Goal: Task Accomplishment & Management: Manage account settings

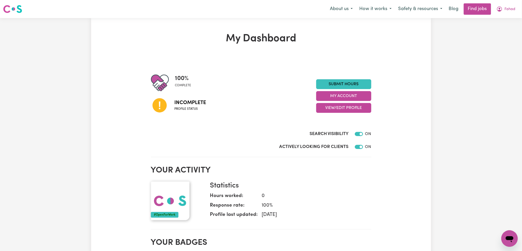
scroll to position [34, 0]
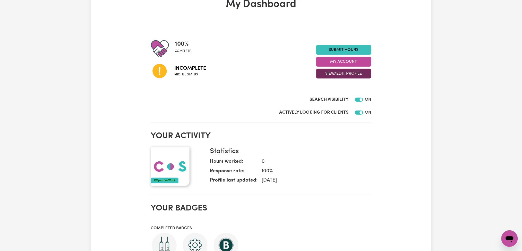
drag, startPoint x: 342, startPoint y: 69, endPoint x: 341, endPoint y: 76, distance: 7.3
click at [342, 70] on button "View/Edit Profile" at bounding box center [344, 74] width 55 height 10
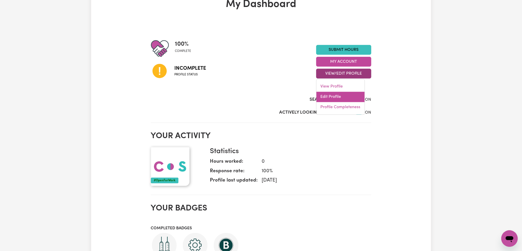
click at [336, 98] on link "Edit Profile" at bounding box center [341, 97] width 48 height 10
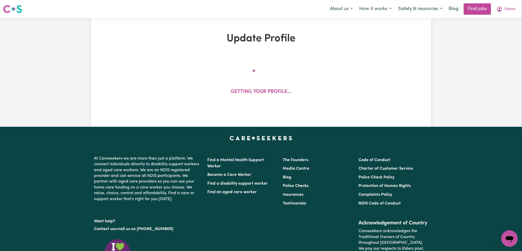
select select "[DEMOGRAPHIC_DATA]"
select select "[DEMOGRAPHIC_DATA] Citizen"
select select "Studying a healthcare related degree or qualification"
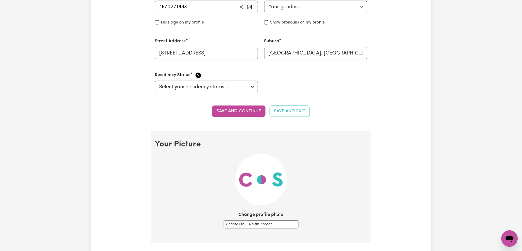
scroll to position [309, 0]
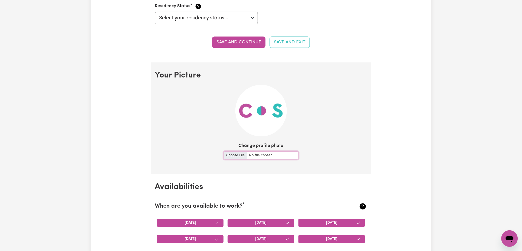
click at [233, 154] on input "Change profile photo" at bounding box center [261, 155] width 75 height 8
type input "C:\fakepath\[PERSON_NAME] prof pict.jpeg"
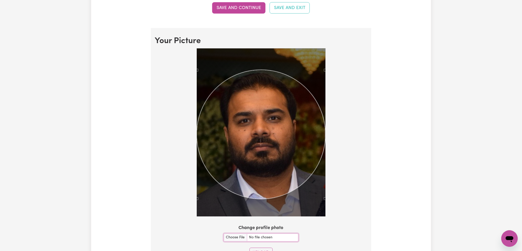
click at [279, 139] on div "Use the arrow keys to move the crop selection area" at bounding box center [261, 134] width 129 height 129
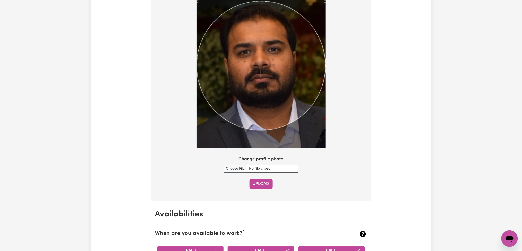
click at [261, 181] on button "Upload" at bounding box center [261, 184] width 23 height 10
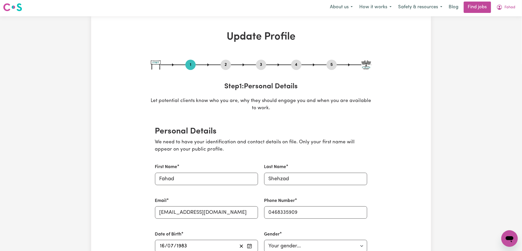
scroll to position [105, 0]
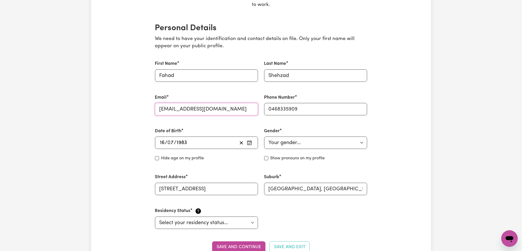
click at [205, 104] on input "[EMAIL_ADDRESS][DOMAIN_NAME]" at bounding box center [206, 109] width 103 height 12
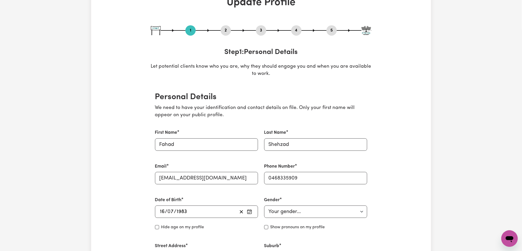
drag, startPoint x: 231, startPoint y: 27, endPoint x: 229, endPoint y: 29, distance: 3.0
click at [230, 28] on div "1 2 3 4 5" at bounding box center [261, 30] width 221 height 10
drag, startPoint x: 225, startPoint y: 30, endPoint x: 217, endPoint y: 39, distance: 12.6
click at [225, 30] on button "2" at bounding box center [226, 30] width 10 height 7
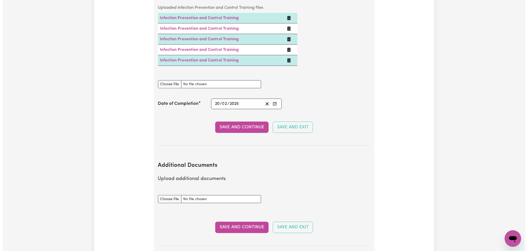
scroll to position [719, 0]
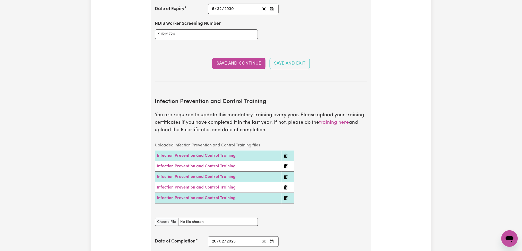
click at [286, 196] on icon "Delete Infection Prevention and Control Training" at bounding box center [286, 198] width 4 height 4
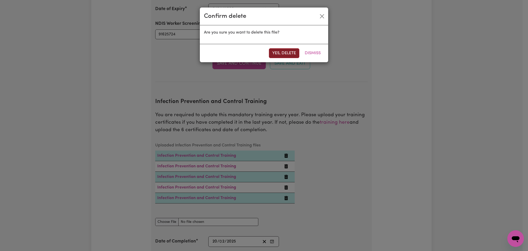
click at [283, 53] on button "Yes, delete" at bounding box center [284, 53] width 30 height 10
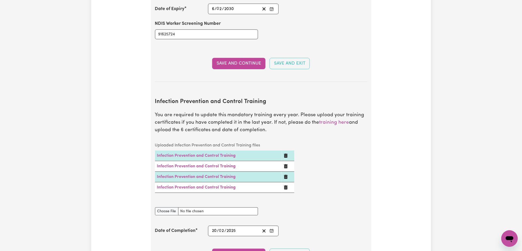
click at [288, 185] on icon "Delete Infection Prevention and Control Training" at bounding box center [286, 187] width 4 height 4
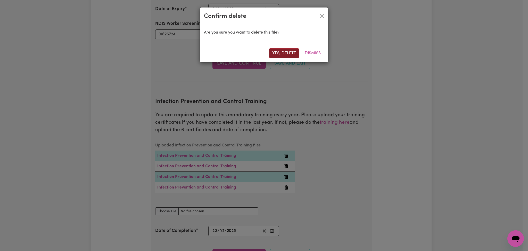
click at [287, 52] on button "Yes, delete" at bounding box center [284, 53] width 30 height 10
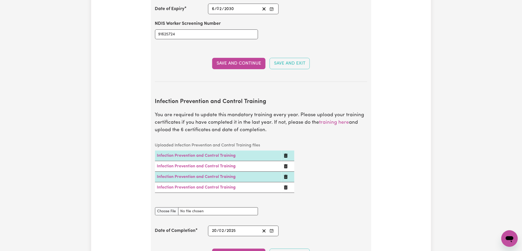
click at [286, 174] on icon "Delete Infection Prevention and Control Training" at bounding box center [286, 176] width 4 height 4
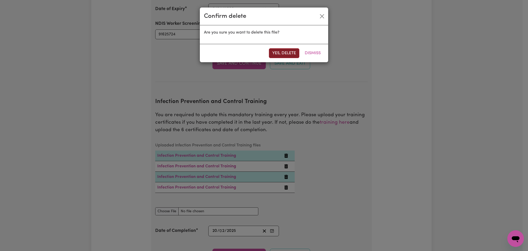
click at [282, 55] on button "Yes, delete" at bounding box center [284, 53] width 30 height 10
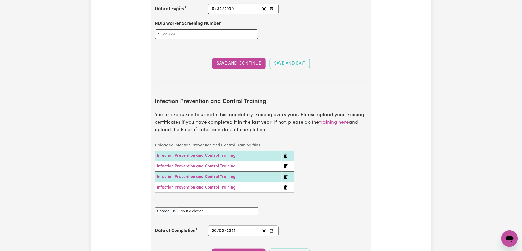
click at [285, 164] on icon "Delete Infection Prevention and Control Training" at bounding box center [286, 166] width 4 height 4
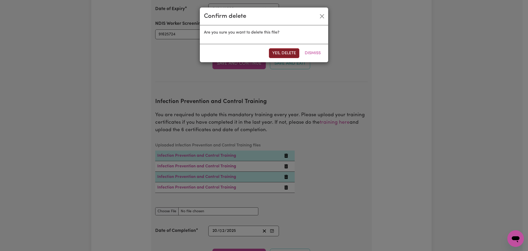
click at [283, 52] on button "Yes, delete" at bounding box center [284, 53] width 30 height 10
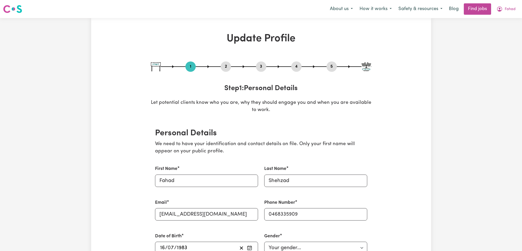
select select "[DEMOGRAPHIC_DATA]"
select select "[DEMOGRAPHIC_DATA] Citizen"
select select "Studying a healthcare related degree or qualification"
click at [228, 65] on button "2" at bounding box center [226, 66] width 10 height 7
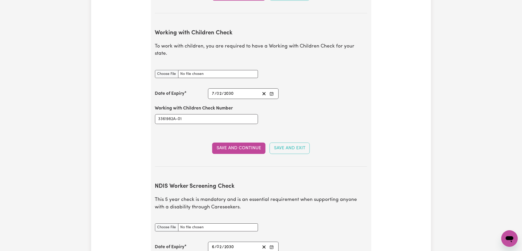
scroll to position [619, 0]
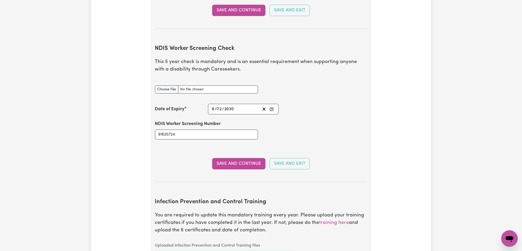
click at [329, 80] on div "NDIS Worker Screening Check document" at bounding box center [261, 89] width 219 height 20
click at [177, 85] on input "NDIS Worker Screening Check document" at bounding box center [206, 89] width 103 height 8
type input "C:\fakepath\Fahad Shehzad NDIS 91625724 - 06022030.png"
click at [232, 158] on button "Save and Continue" at bounding box center [238, 163] width 53 height 11
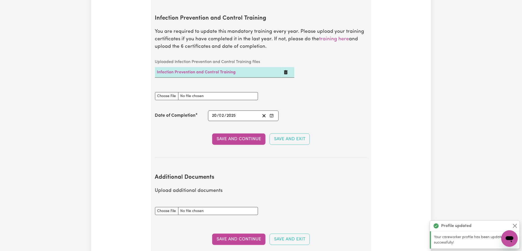
scroll to position [831, 0]
click at [284, 70] on icon "Delete Infection Prevention and Control Training" at bounding box center [286, 72] width 4 height 4
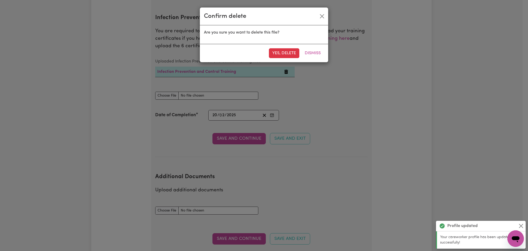
click at [273, 45] on div "Yes, delete Dismiss" at bounding box center [264, 53] width 128 height 18
click at [276, 54] on button "Yes, delete" at bounding box center [284, 53] width 30 height 10
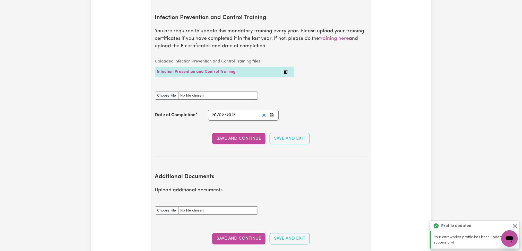
click at [264, 113] on icon "Clear date" at bounding box center [264, 115] width 5 height 5
click at [174, 92] on input "Infection Prevention and Control Training document" at bounding box center [206, 96] width 103 height 8
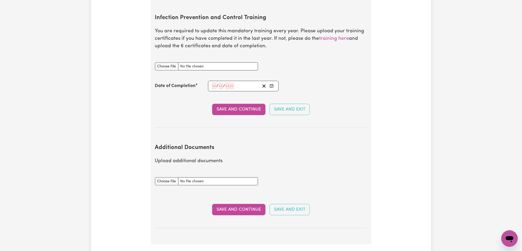
click at [273, 84] on icon "Enter the Date of Completion of your Infection Prevention and Control Training" at bounding box center [272, 86] width 4 height 4
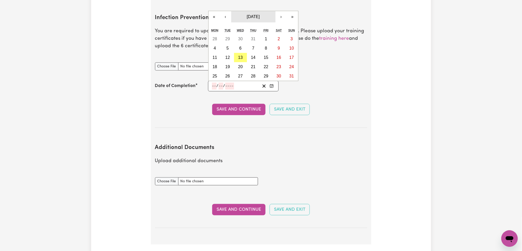
click at [257, 14] on span "August 2025" at bounding box center [253, 16] width 13 height 4
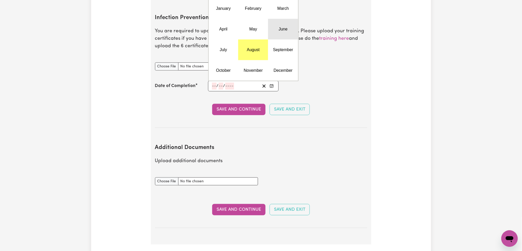
click at [288, 26] on button "June" at bounding box center [283, 29] width 30 height 21
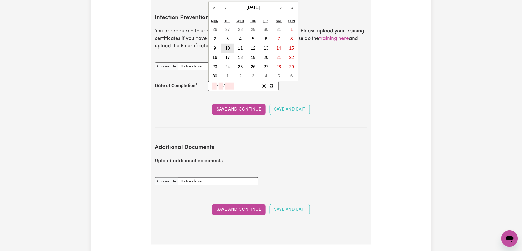
click at [226, 44] on button "10" at bounding box center [227, 48] width 13 height 9
type input "2025-06-10"
type input "10"
type input "6"
type input "2025"
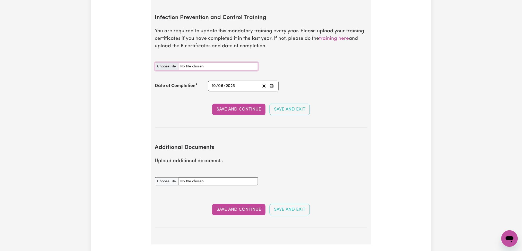
click at [174, 62] on input "Infection Prevention and Control Training document" at bounding box center [206, 66] width 103 height 8
type input "C:\fakepath\Fahad Shehzad Infection Prevention and Control Training.pdf"
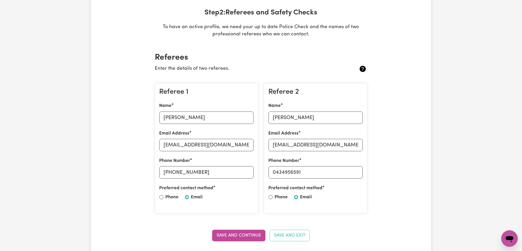
scroll to position [0, 0]
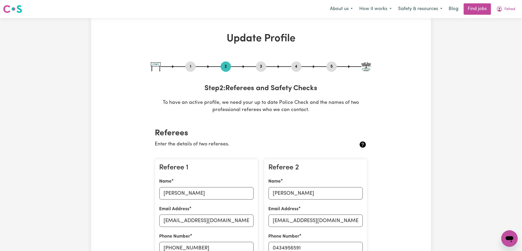
click at [261, 67] on button "3" at bounding box center [261, 66] width 10 height 7
select select "2024"
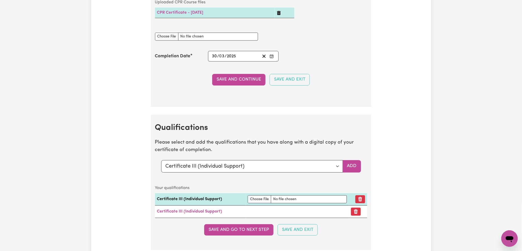
scroll to position [1271, 0]
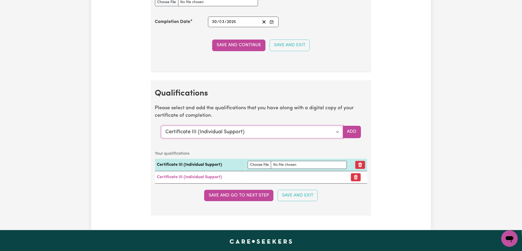
click at [233, 132] on select "Select a qualification to add... Certificate III (Individual Support) Certifica…" at bounding box center [252, 132] width 182 height 12
click at [161, 127] on select "Select a qualification to add... Certificate III (Individual Support) Certifica…" at bounding box center [252, 132] width 182 height 12
click at [218, 138] on select "Select a qualification to add... Certificate III (Individual Support) Certifica…" at bounding box center [252, 132] width 182 height 12
select select "Certificate IV (Disability Support)"
click at [161, 127] on select "Select a qualification to add... Certificate III (Individual Support) Certifica…" at bounding box center [252, 132] width 182 height 12
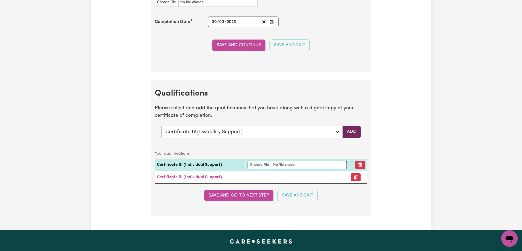
click at [351, 134] on button "Add" at bounding box center [352, 132] width 18 height 12
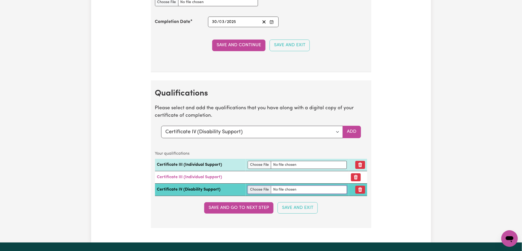
click at [257, 190] on input "file" at bounding box center [297, 189] width 99 height 8
type input "C:\fakepath\Fahad Shehzad Certificate IV in Disability Support.pdf"
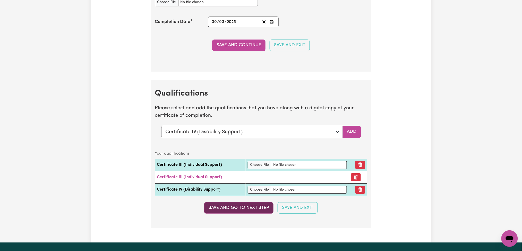
click at [243, 211] on button "Save and go to next step" at bounding box center [238, 207] width 69 height 11
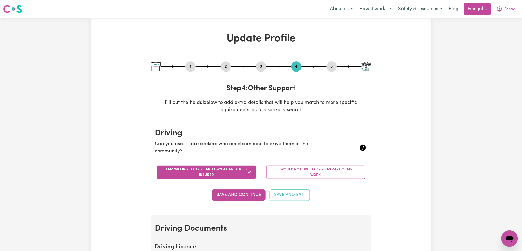
scroll to position [172, 0]
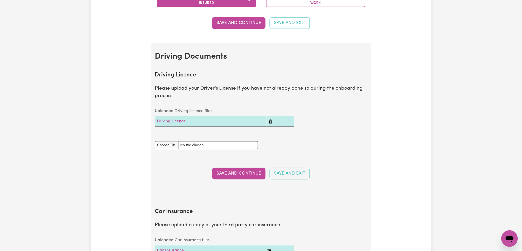
click at [271, 122] on icon "Delete Driving Licence" at bounding box center [271, 121] width 4 height 4
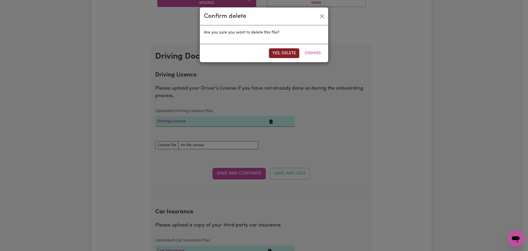
click at [285, 51] on button "Yes, delete" at bounding box center [284, 53] width 30 height 10
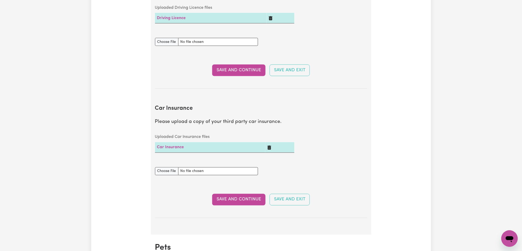
scroll to position [245, 0]
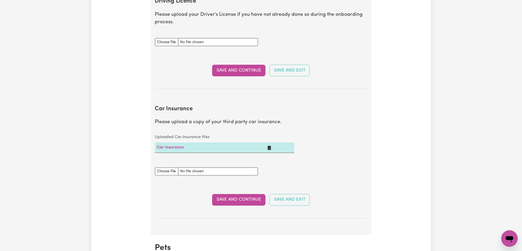
click at [269, 147] on icon "Delete Car Insurance" at bounding box center [270, 148] width 4 height 4
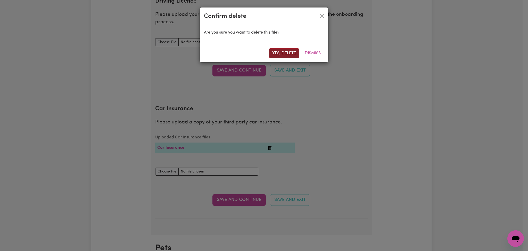
click at [278, 50] on button "Yes, delete" at bounding box center [284, 53] width 30 height 10
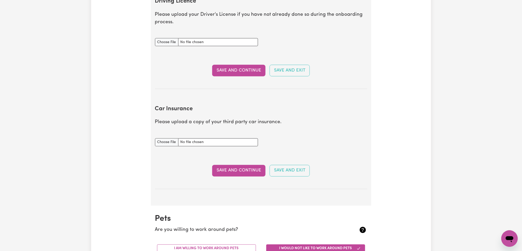
click at [267, 147] on div "Car Insurance document" at bounding box center [261, 142] width 219 height 20
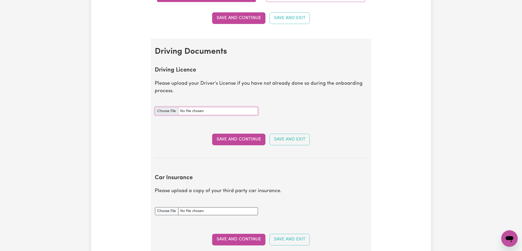
click at [169, 113] on input "Driving Licence document" at bounding box center [206, 111] width 103 height 8
type input "C:\fakepath\Fahad Shehzad DL.jpg"
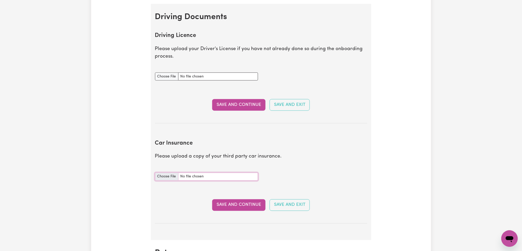
click at [161, 177] on input "Car Insurance document" at bounding box center [206, 176] width 103 height 8
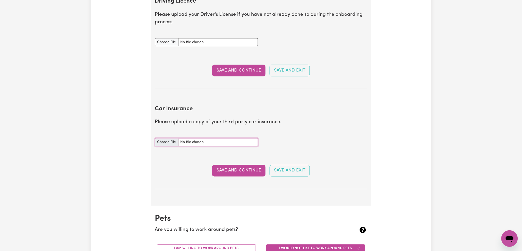
type input "C:\fakepath\Fahad Shehzad VIC Roads Car Registration 16102025.jpg"
click at [250, 72] on button "Save and Continue" at bounding box center [238, 70] width 53 height 11
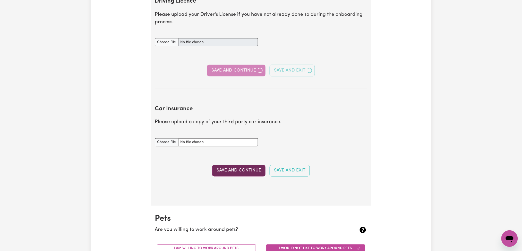
click at [229, 172] on button "Save and Continue" at bounding box center [238, 170] width 53 height 11
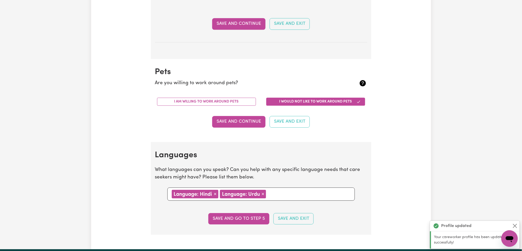
scroll to position [451, 0]
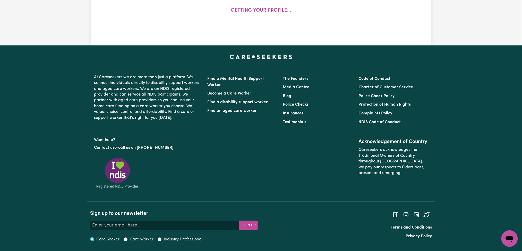
select select "[DEMOGRAPHIC_DATA]"
select select "[DEMOGRAPHIC_DATA] Citizen"
select select "Studying a healthcare related degree or qualification"
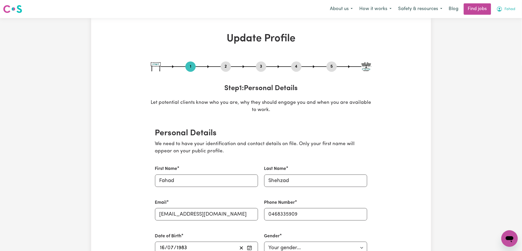
click at [508, 9] on span "Fahad" at bounding box center [510, 9] width 11 height 6
click at [496, 39] on link "Logout" at bounding box center [498, 40] width 41 height 10
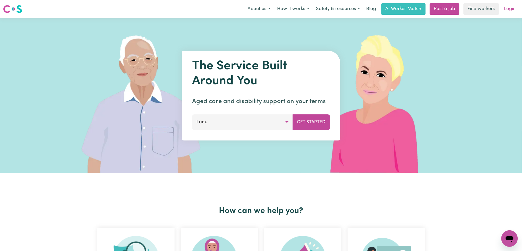
click at [506, 11] on link "Login" at bounding box center [511, 8] width 18 height 11
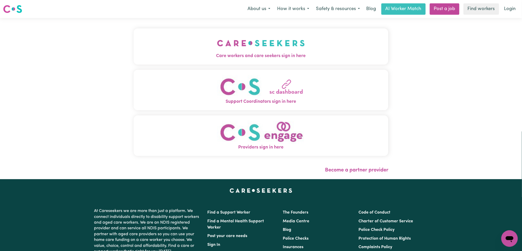
click at [209, 61] on button "Care workers and care seekers sign in here" at bounding box center [261, 46] width 255 height 36
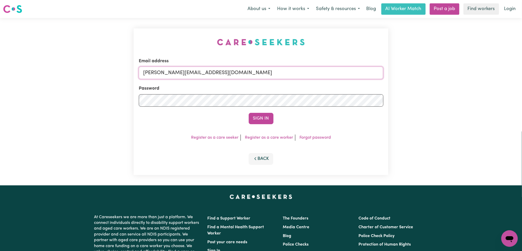
click at [230, 78] on input "toni@careseekers.com.au" at bounding box center [261, 72] width 245 height 12
drag, startPoint x: 170, startPoint y: 70, endPoint x: 295, endPoint y: 84, distance: 125.0
click at [295, 84] on form "Email address Superuser~jakedworkin@hotmail.com Password Sign In" at bounding box center [261, 91] width 245 height 66
type input "Superuser~sohrab.ahmadi0622@gmail.com"
click at [253, 116] on button "Sign In" at bounding box center [261, 118] width 25 height 11
